Goal: Check status: Check status

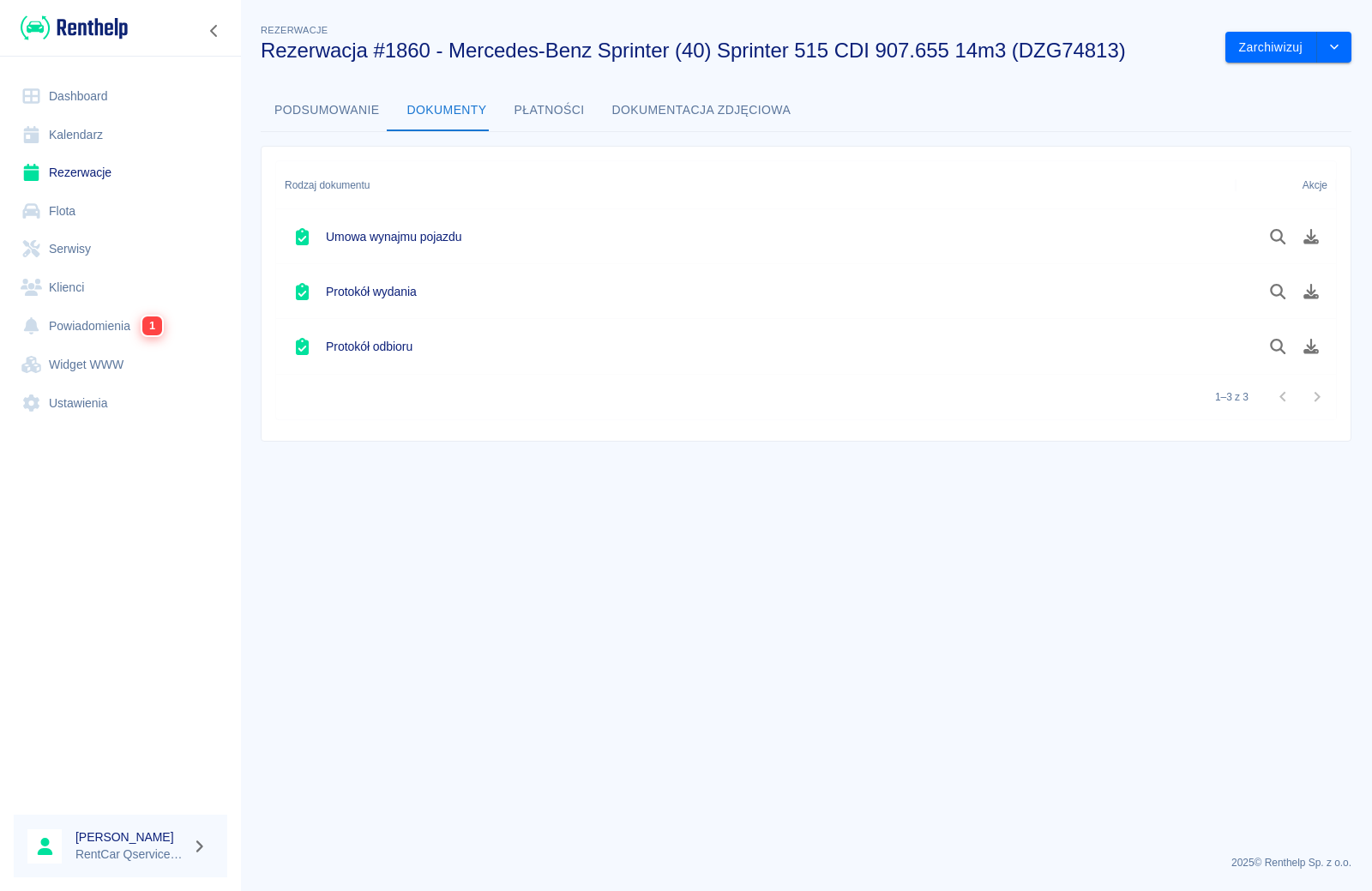
click at [95, 164] on link "Rezerwacje" at bounding box center [120, 172] width 214 height 38
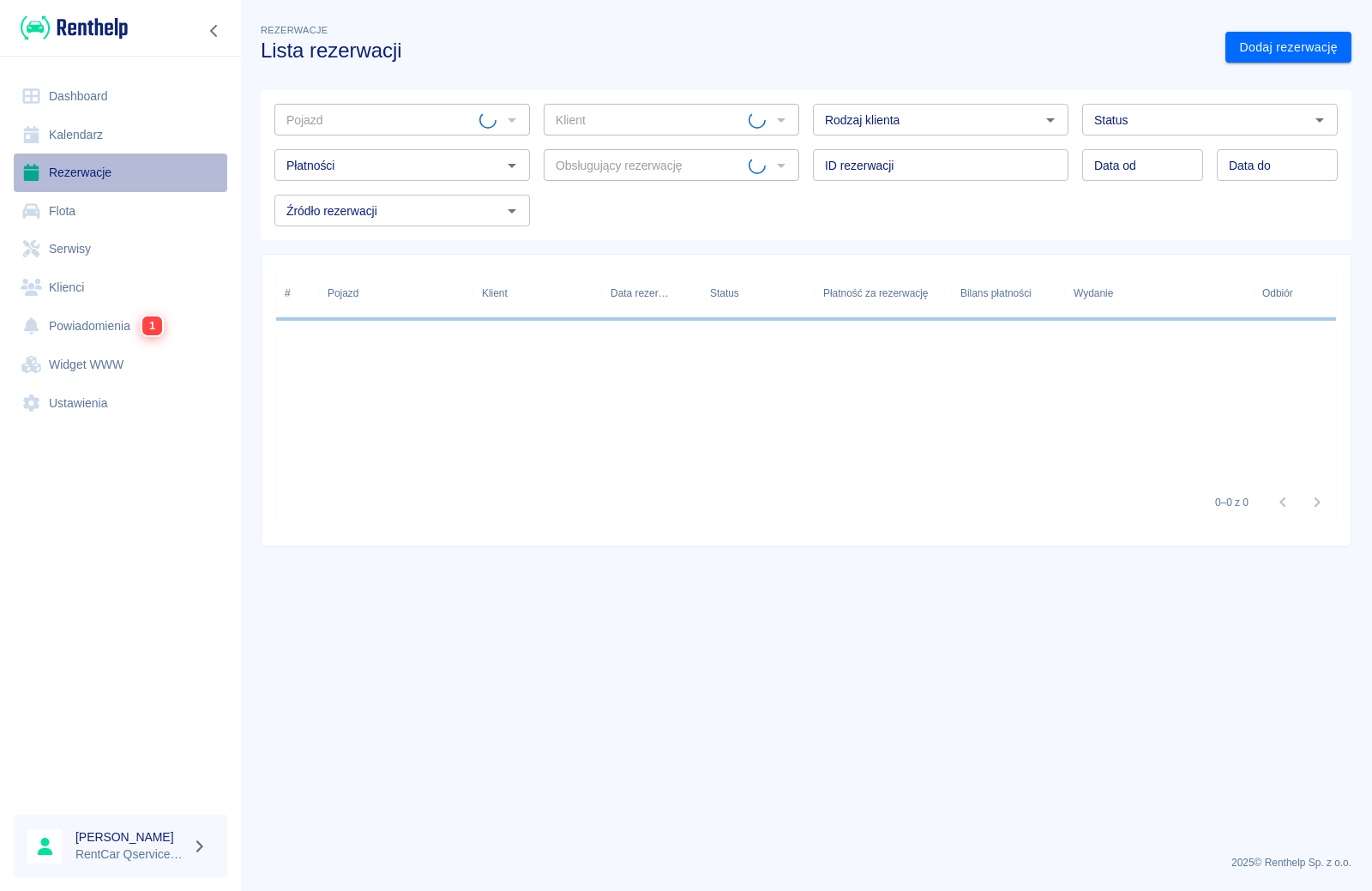
click at [82, 169] on link "Rezerwacje" at bounding box center [120, 172] width 214 height 38
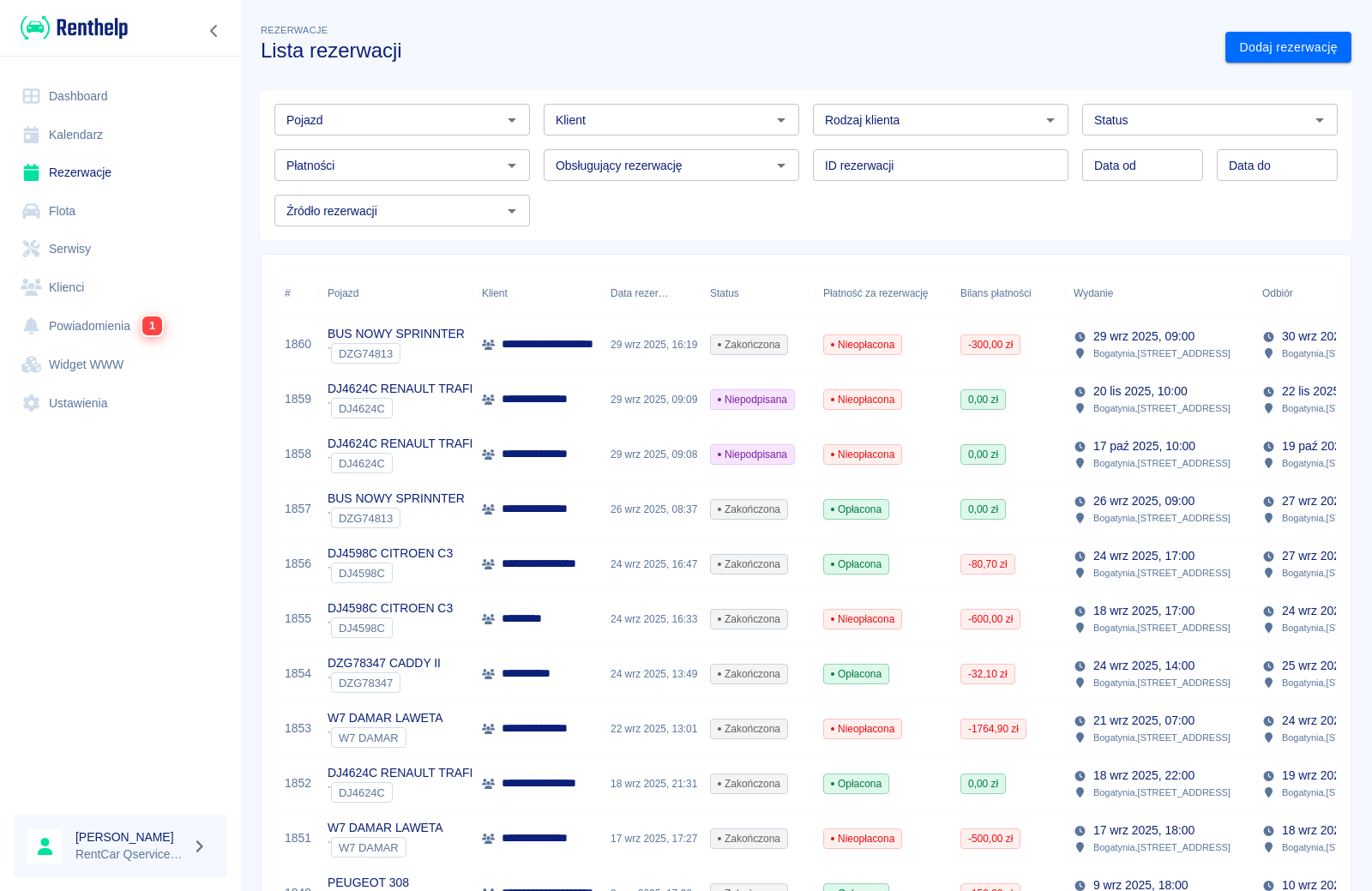
click at [383, 117] on input "Pojazd" at bounding box center [388, 119] width 217 height 21
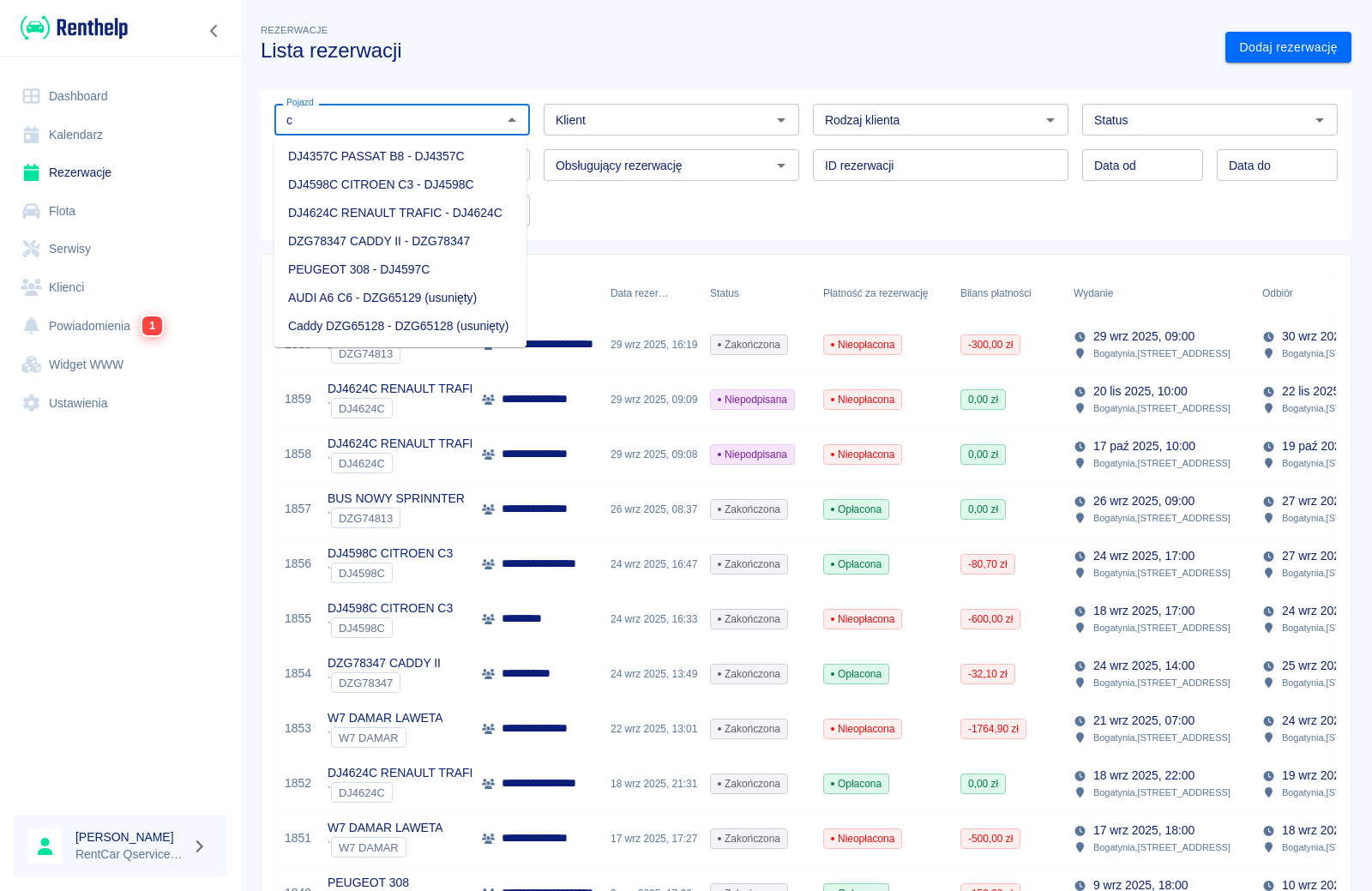
click at [404, 190] on li "DJ4598C CITROEN C3 - DJ4598C" at bounding box center [401, 185] width 252 height 28
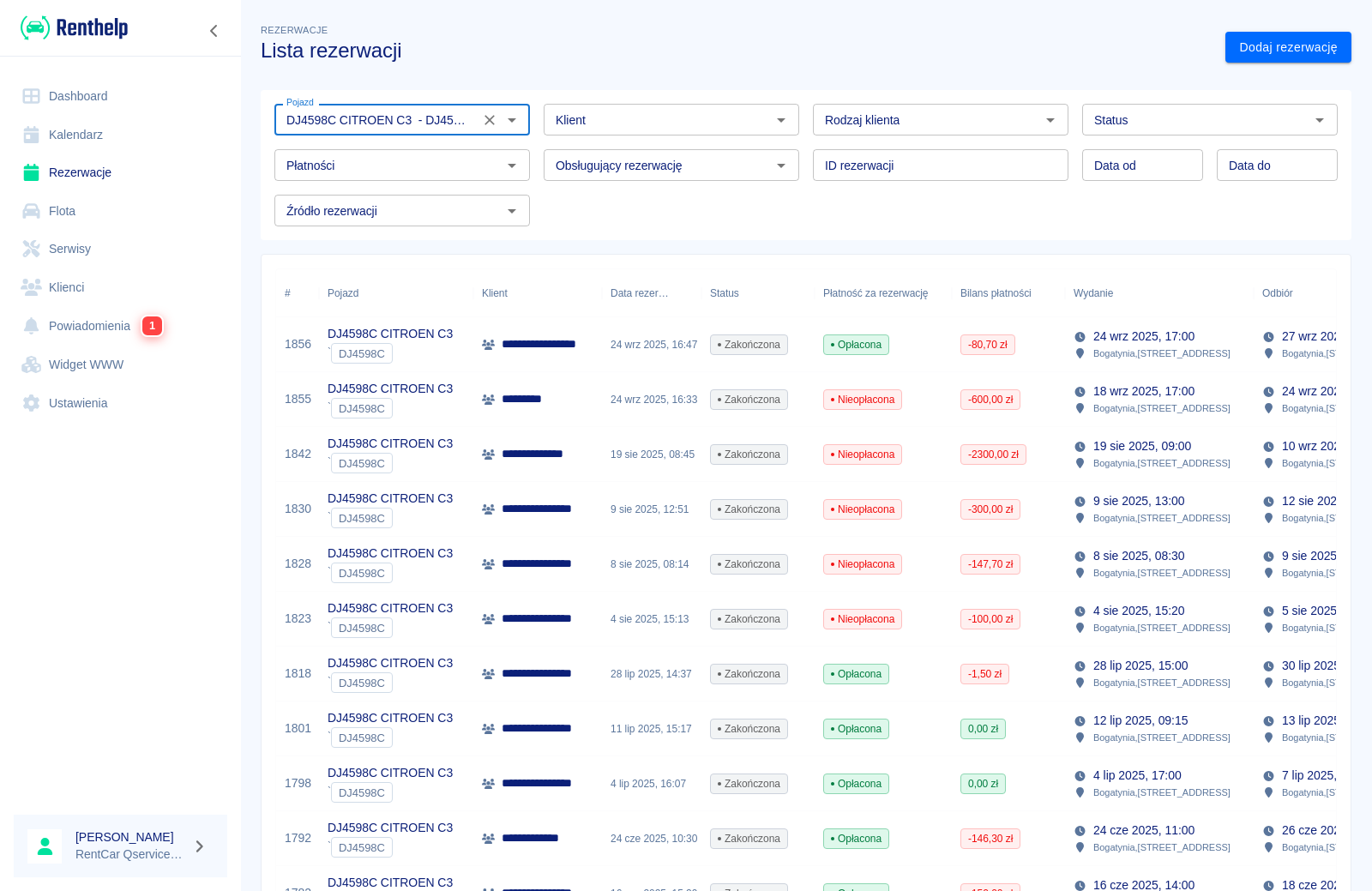
type input "DJ4598C CITROEN C3 - DJ4598C"
click at [545, 345] on p "**********" at bounding box center [559, 344] width 115 height 18
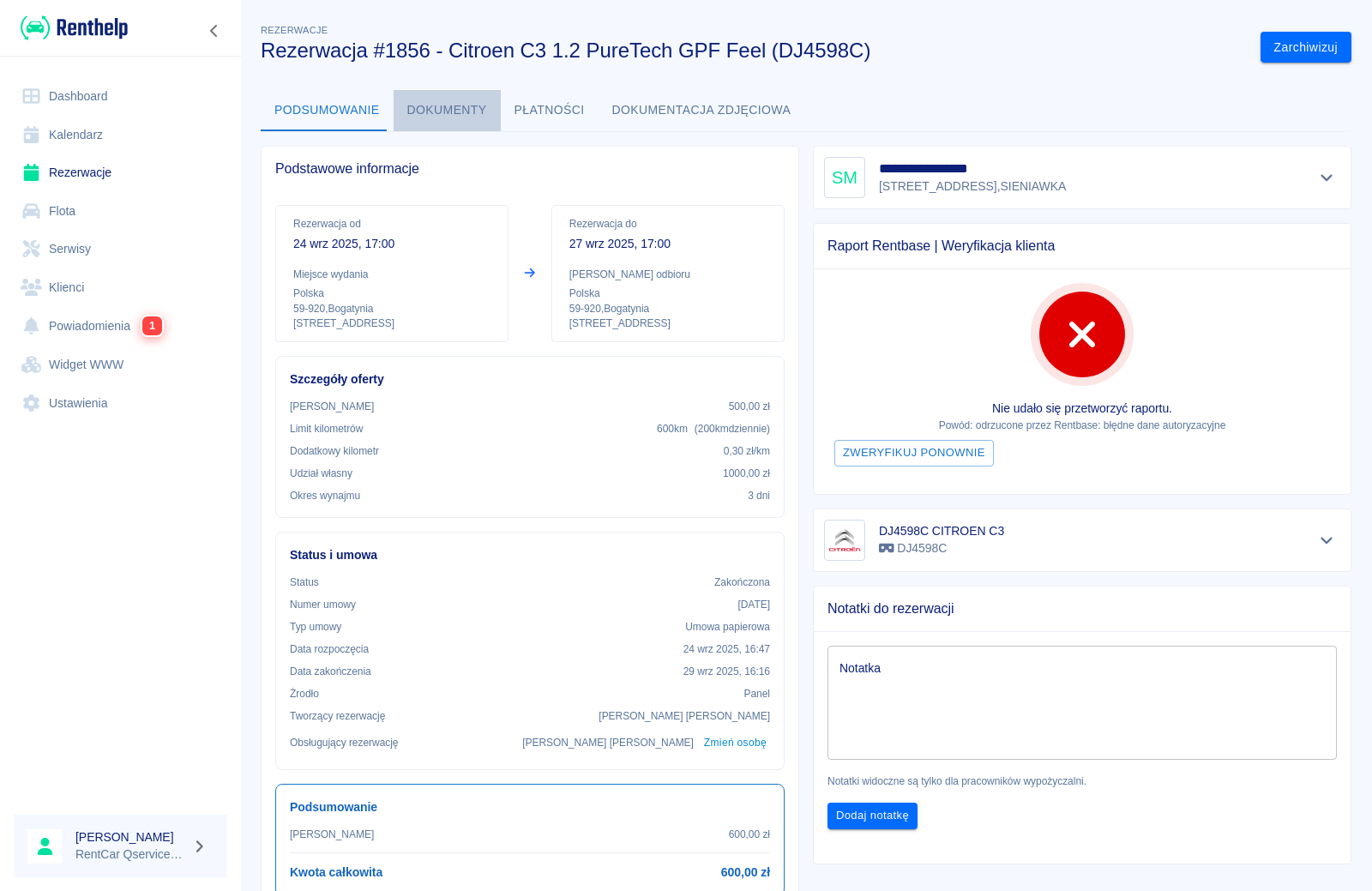
click at [447, 109] on button "Dokumenty" at bounding box center [448, 110] width 107 height 41
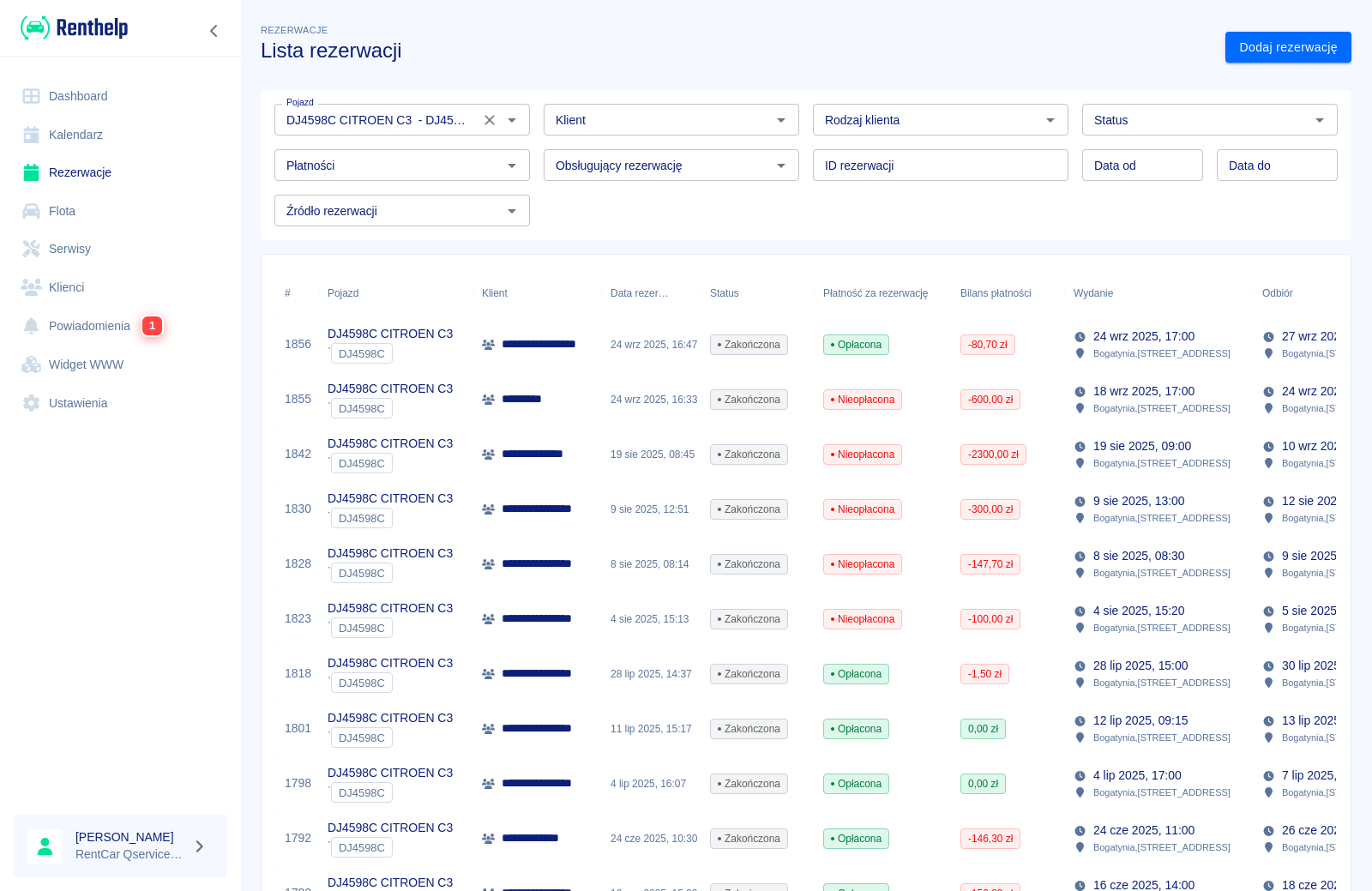
click at [481, 118] on icon "Wyczyść" at bounding box center [490, 120] width 18 height 18
